Goal: Transaction & Acquisition: Obtain resource

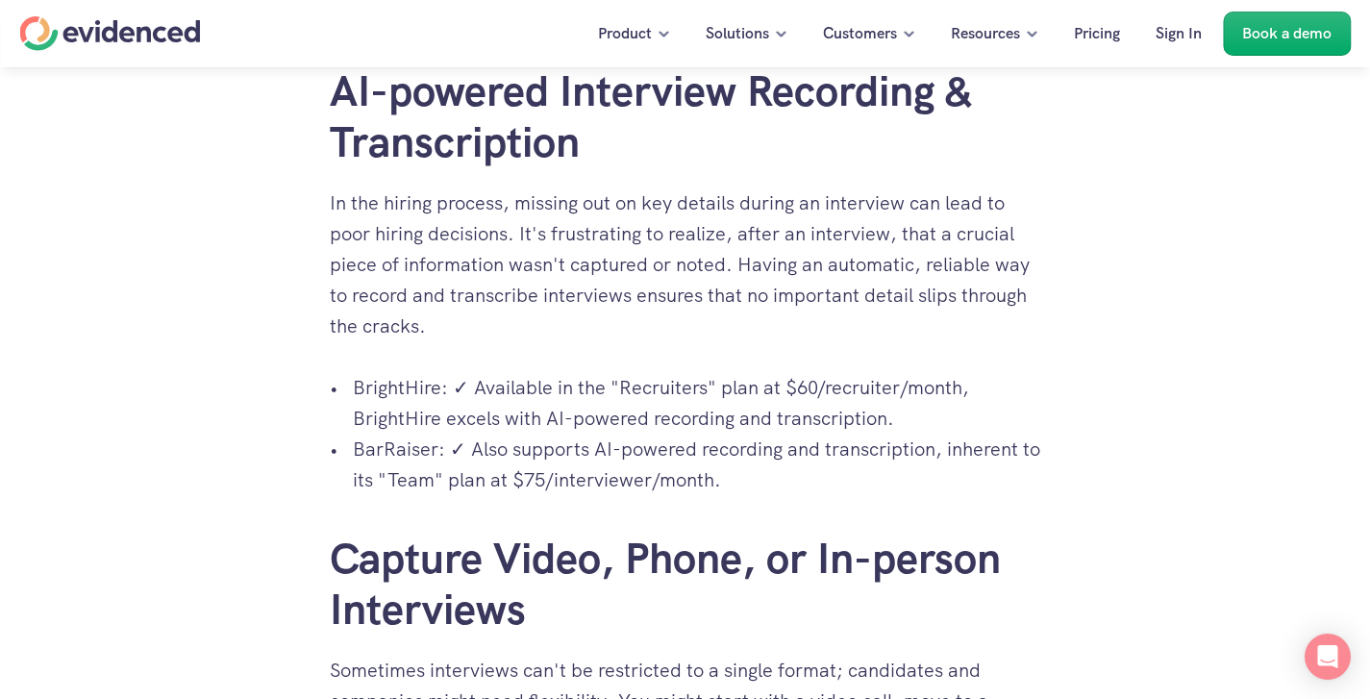
scroll to position [1809, 0]
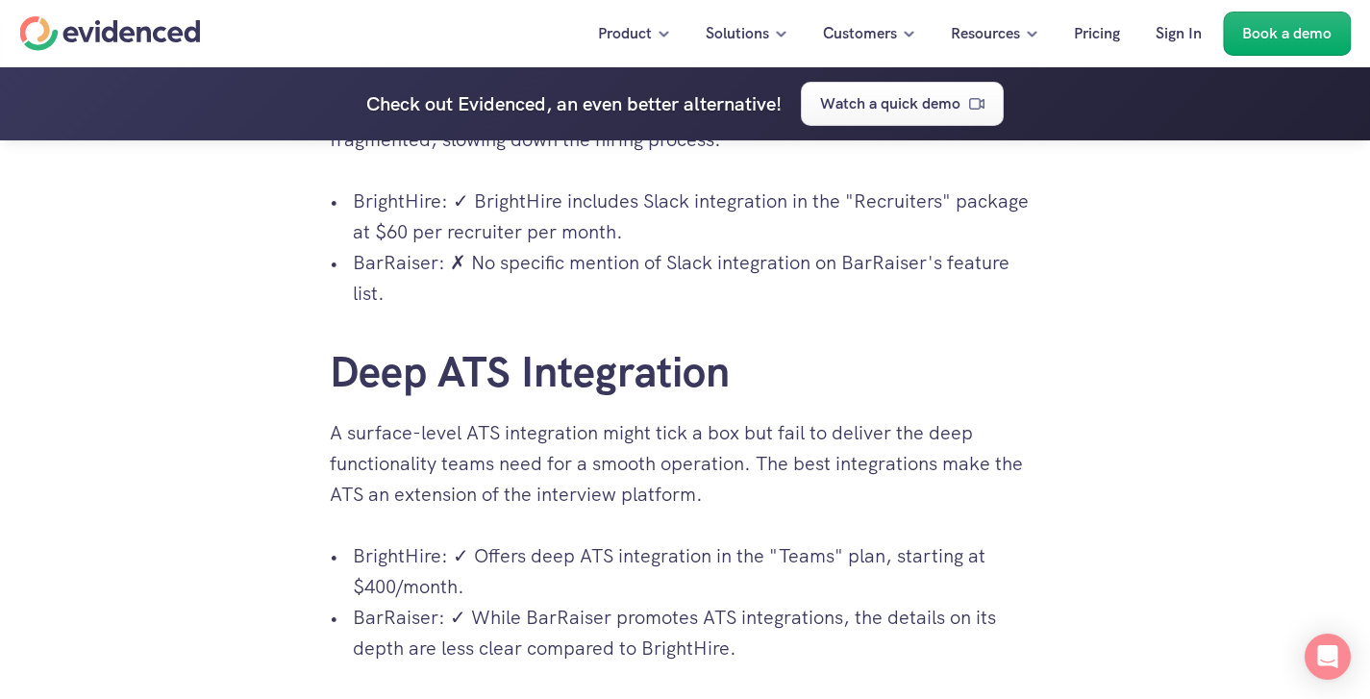
scroll to position [5027, 0]
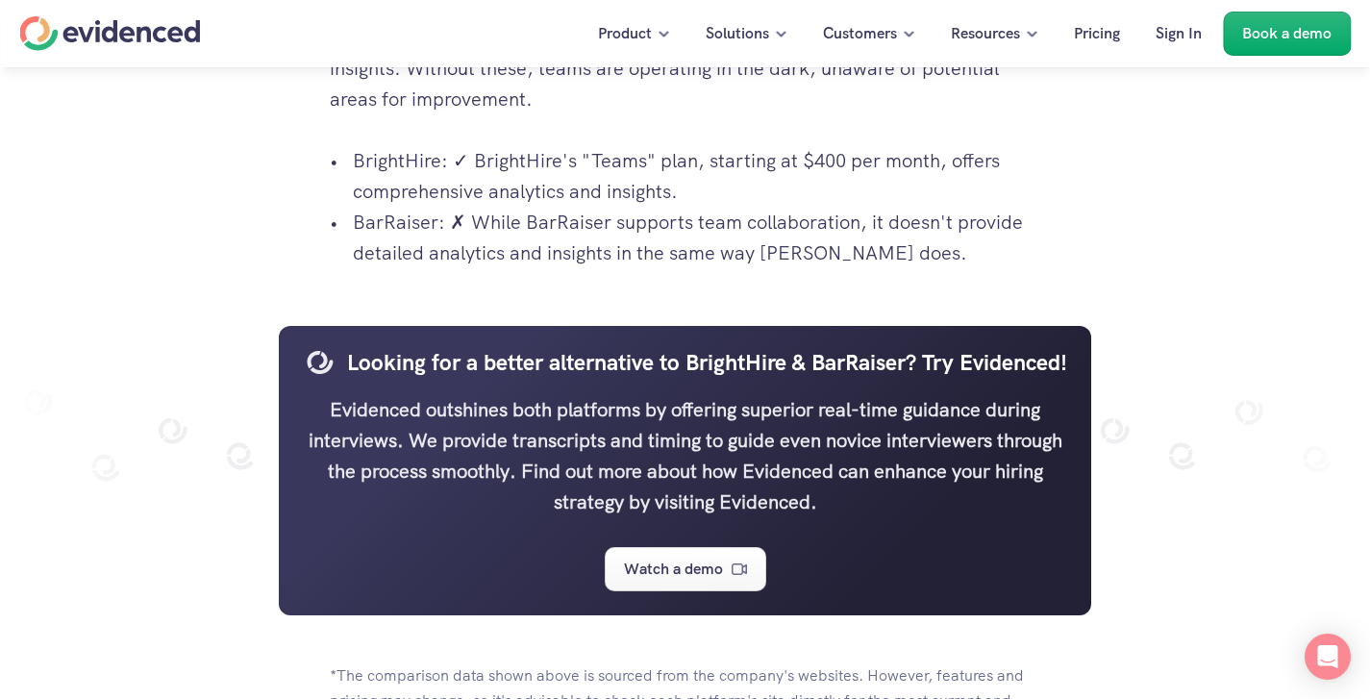
scroll to position [6448, 0]
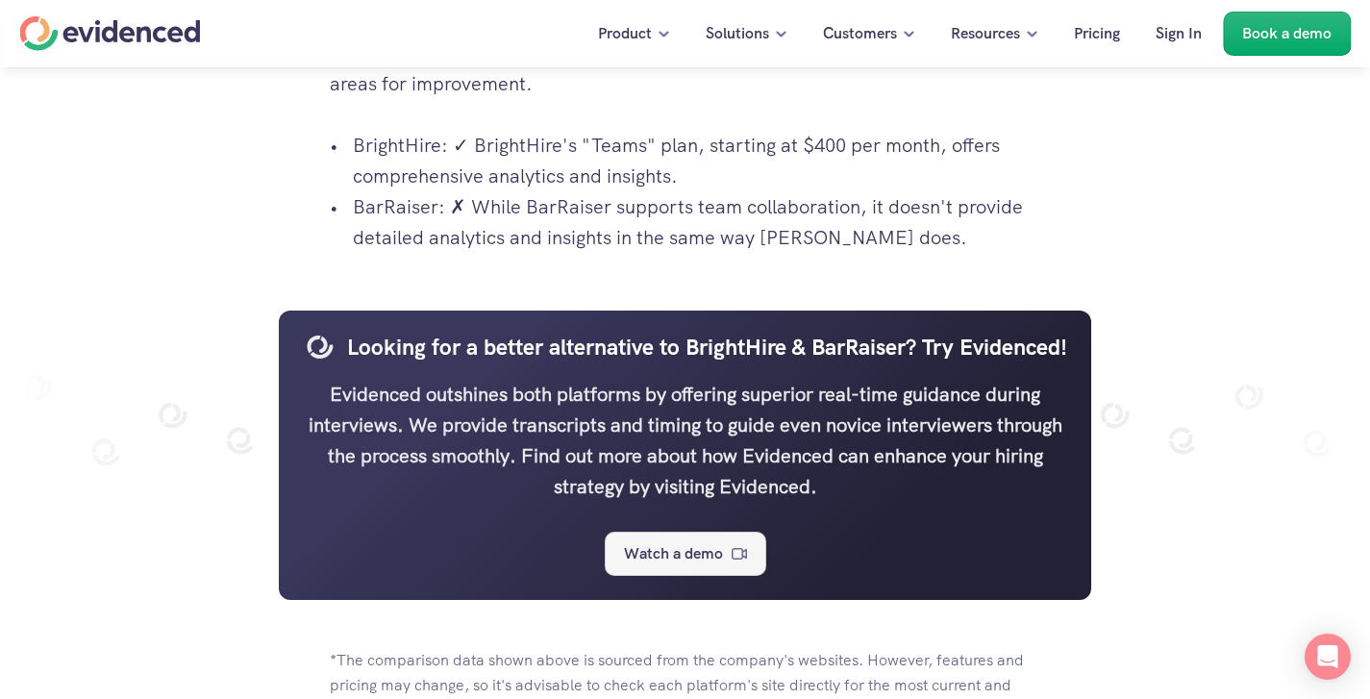
click at [666, 547] on p "Watch a demo" at bounding box center [673, 553] width 99 height 25
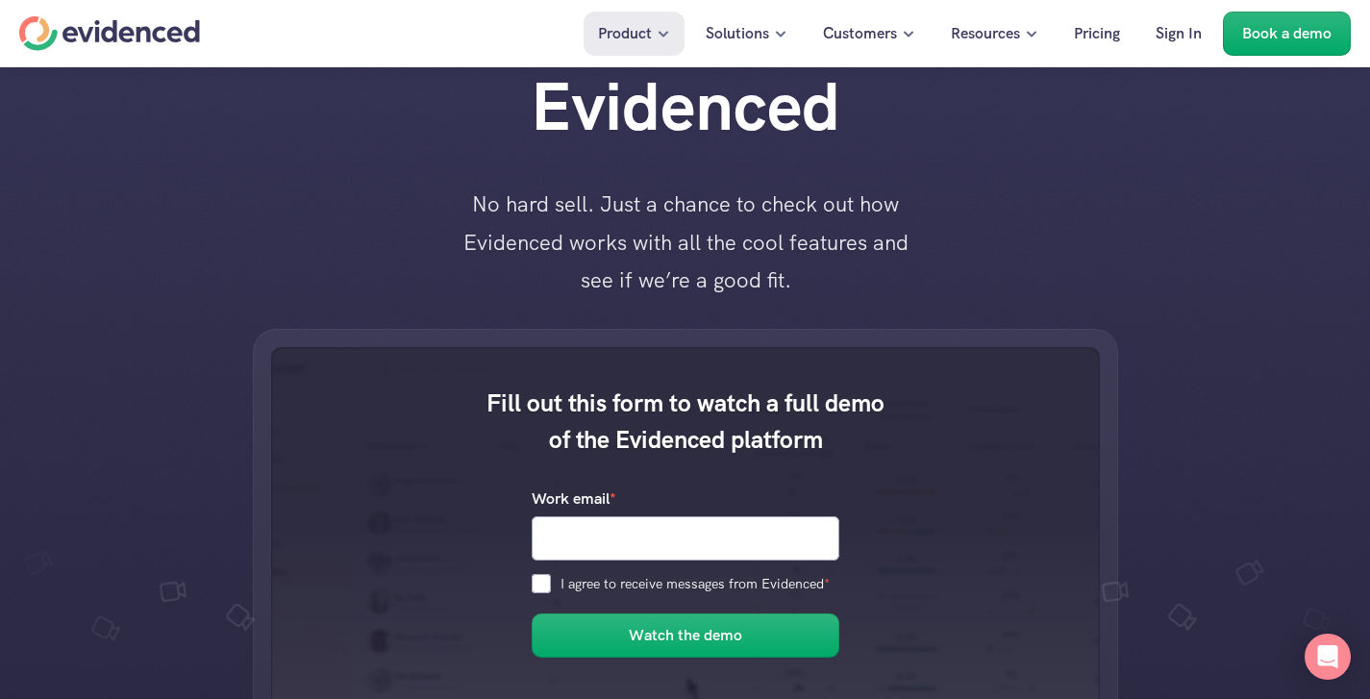
scroll to position [161, 0]
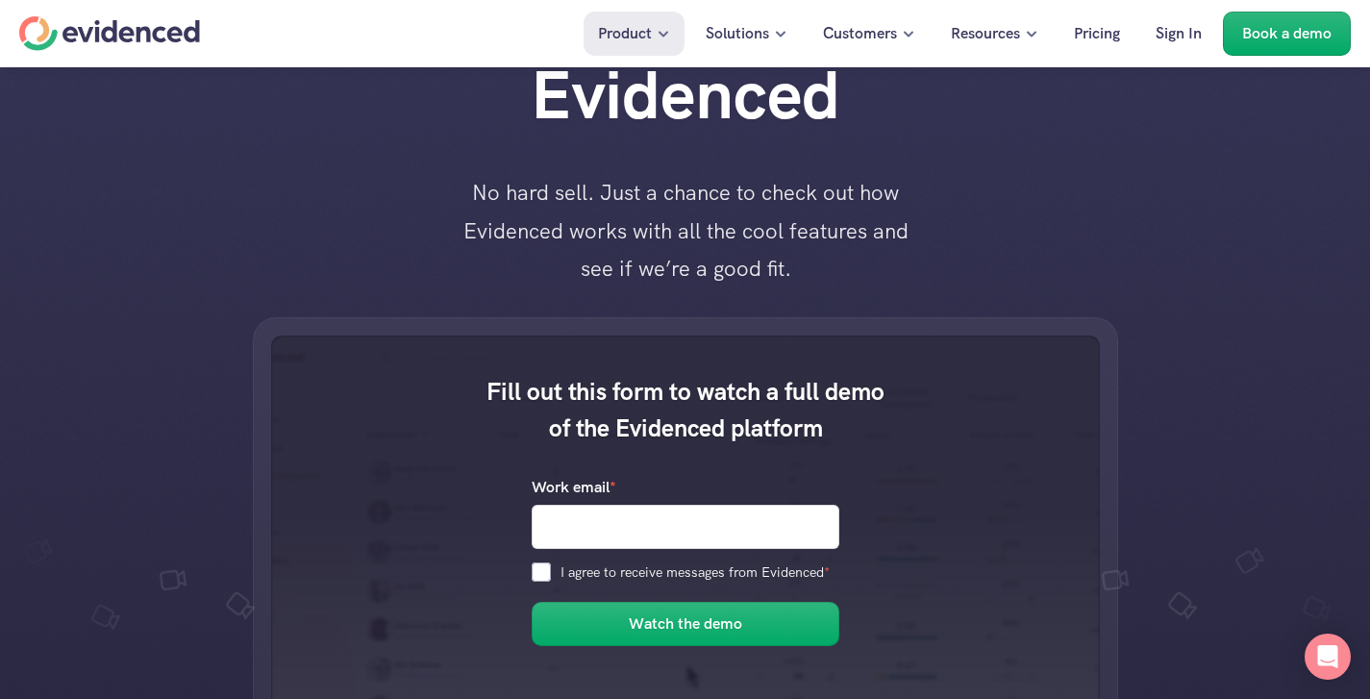
click at [563, 544] on input "Work email *" at bounding box center [686, 526] width 308 height 44
type input "[EMAIL_ADDRESS][DOMAIN_NAME]"
click at [546, 568] on input "I agree to receive messages from Evidenced *" at bounding box center [541, 571] width 19 height 19
checkbox input "true"
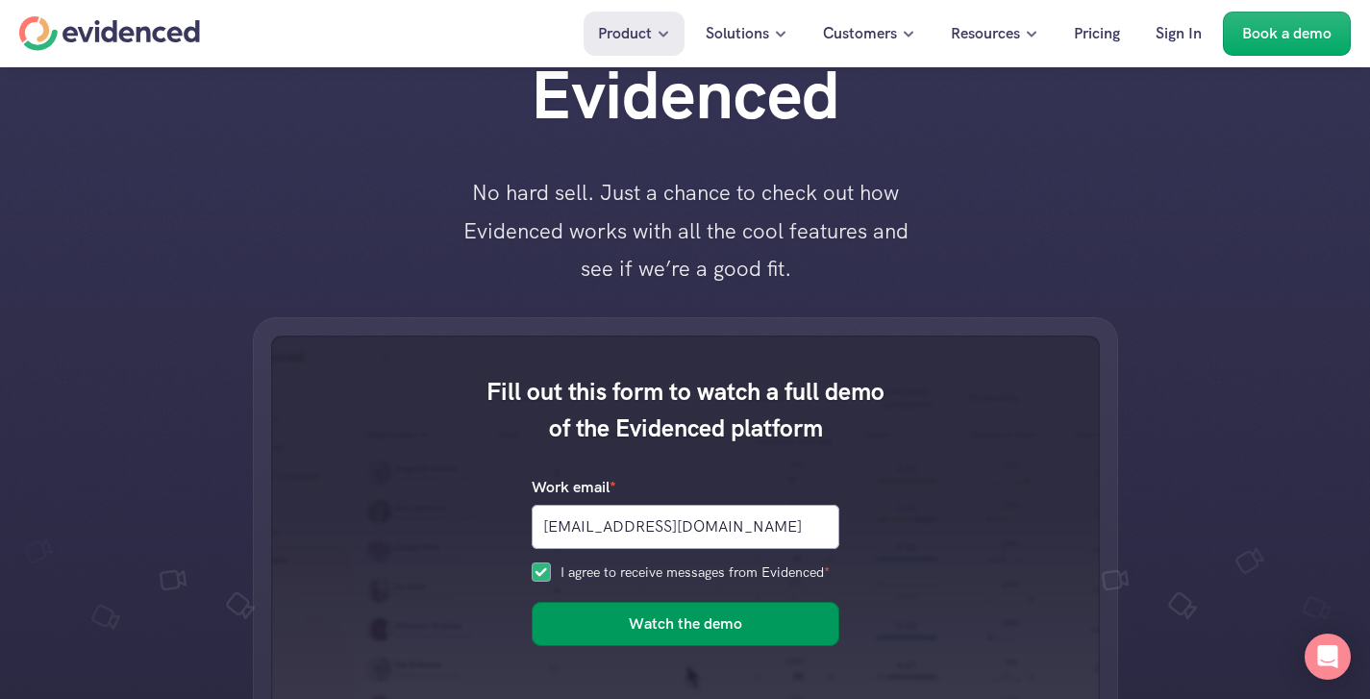
click at [647, 629] on h6 "Watch the demo" at bounding box center [685, 623] width 113 height 25
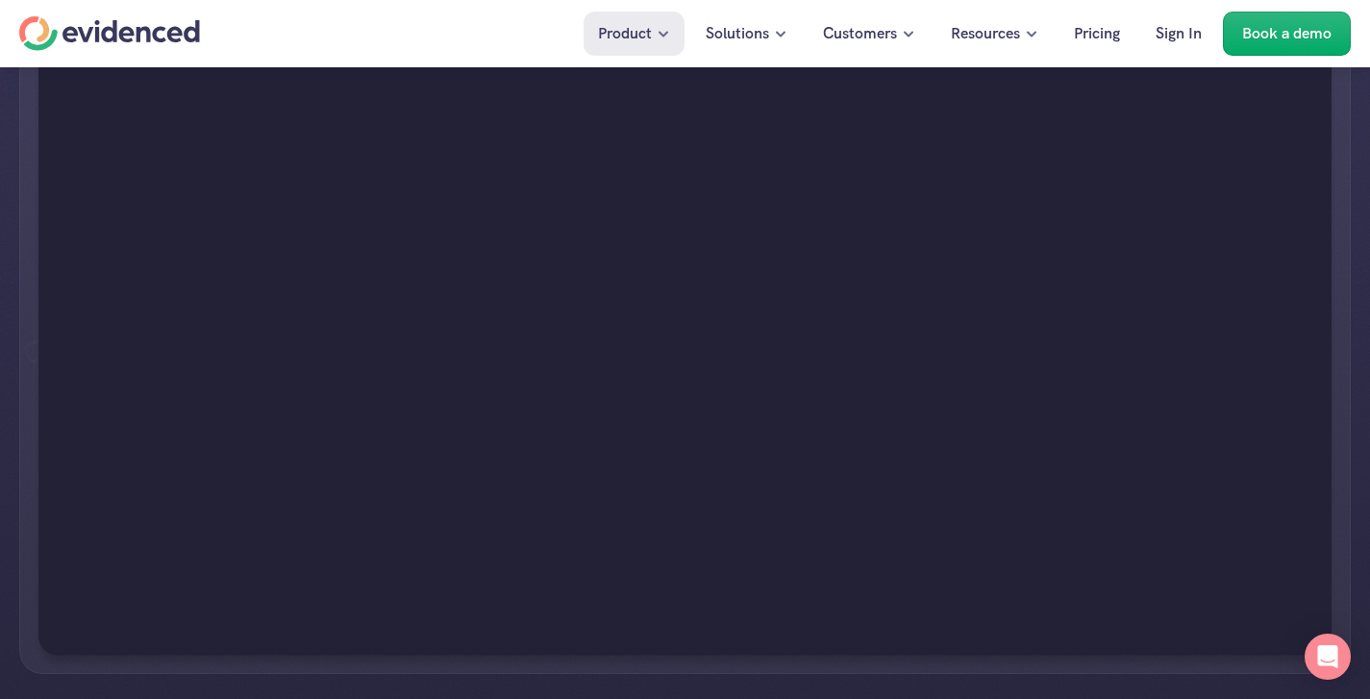
scroll to position [353, 0]
